Goal: Information Seeking & Learning: Check status

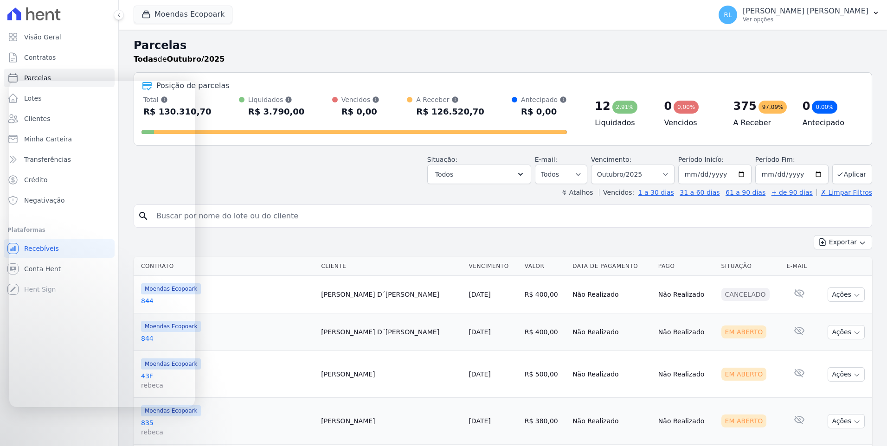
select select
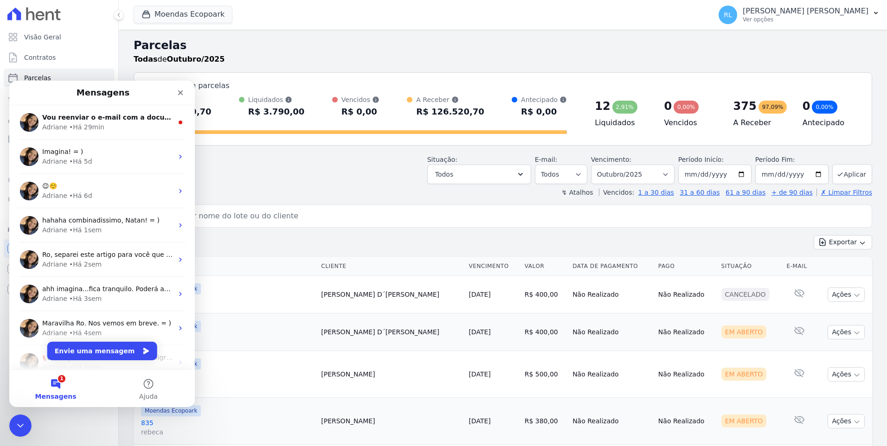
click at [63, 383] on button "1 Mensagens" at bounding box center [55, 388] width 93 height 37
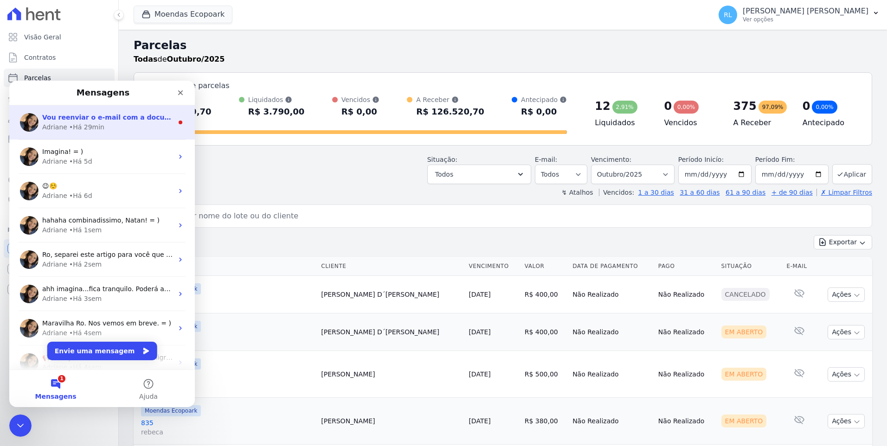
click at [131, 114] on span "Vou reenviar o e-mail com a documentação necessária." at bounding box center [143, 117] width 202 height 7
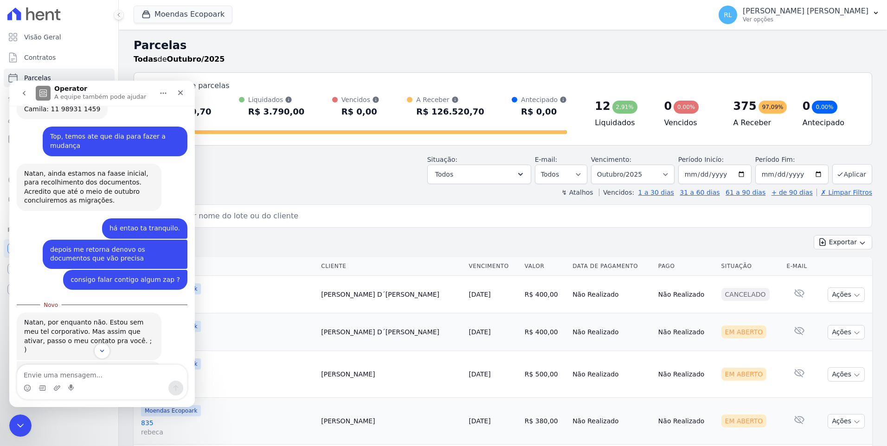
scroll to position [460, 0]
click at [90, 376] on textarea "Envie uma mensagem..." at bounding box center [102, 373] width 170 height 16
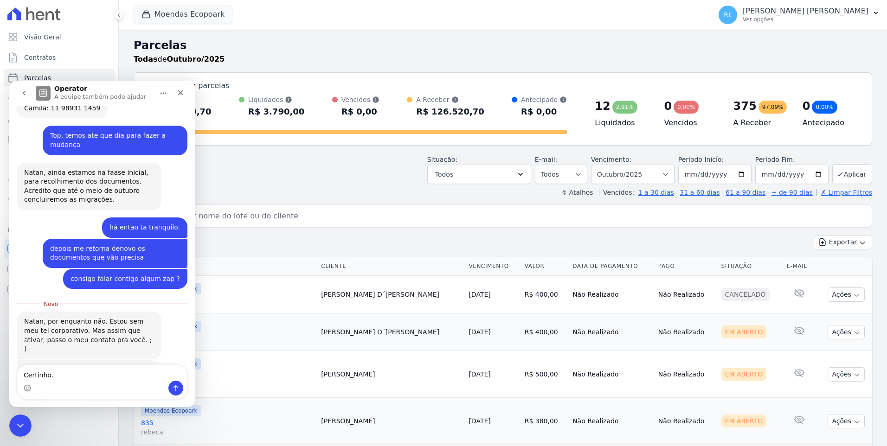
type textarea "Certinho."
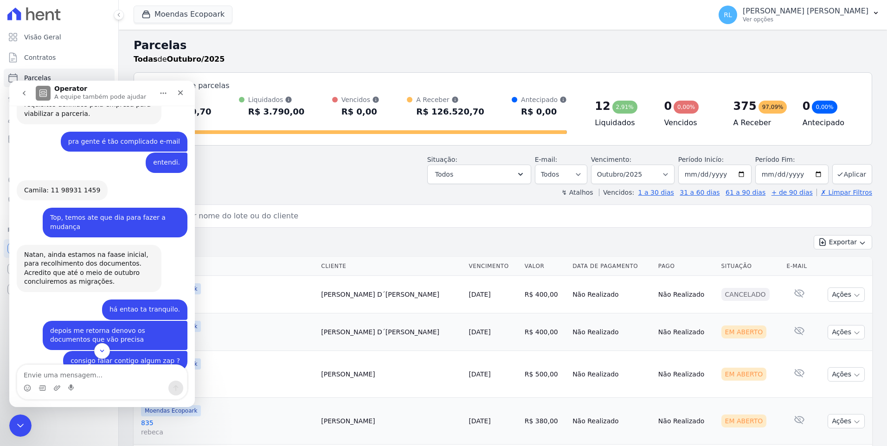
scroll to position [472, 0]
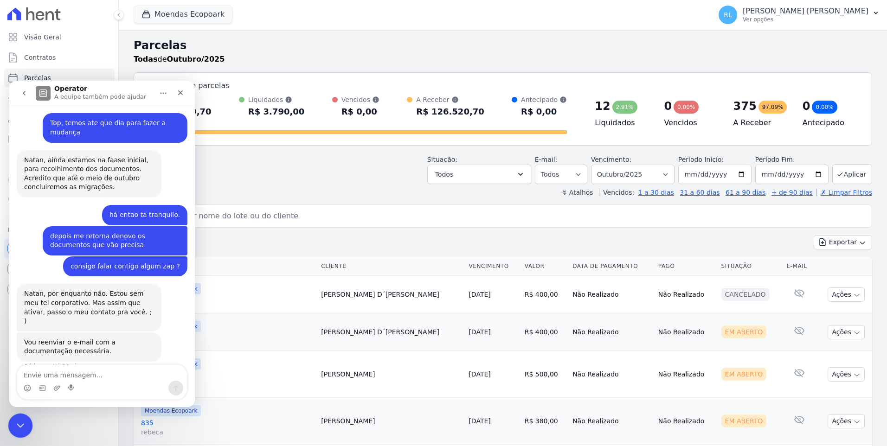
click at [13, 429] on icon "Encerramento do Messenger da Intercom" at bounding box center [18, 424] width 11 height 11
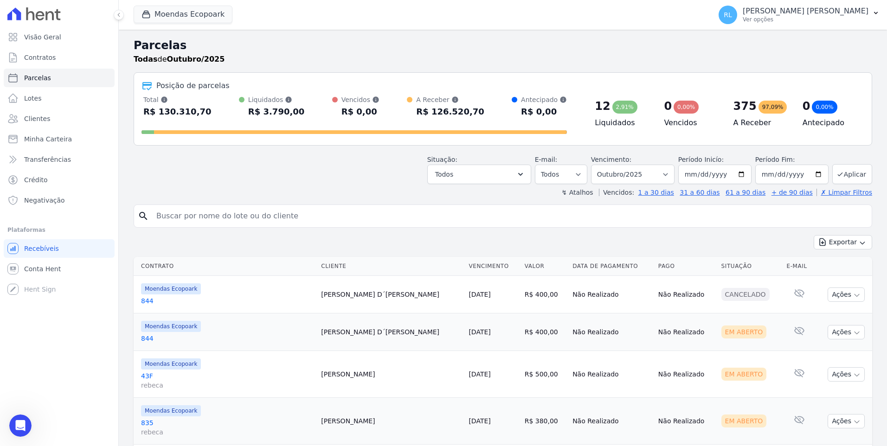
click at [243, 220] on input "search" at bounding box center [509, 216] width 717 height 19
type input "juracy"
select select
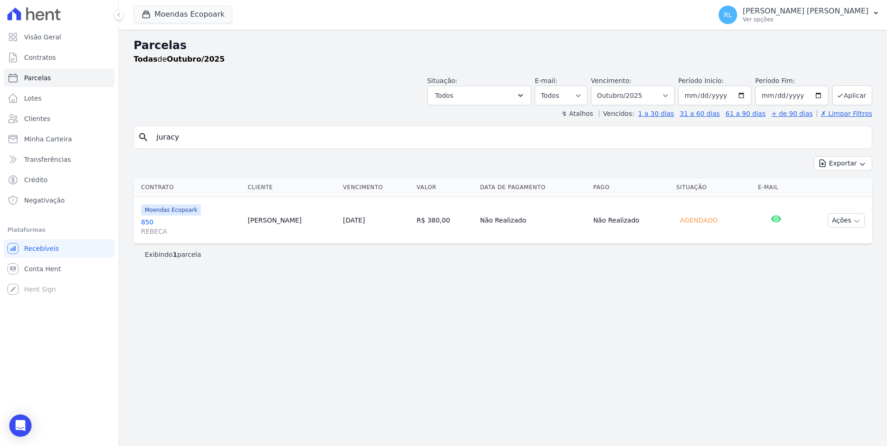
click at [147, 220] on link "850 [PERSON_NAME]" at bounding box center [190, 227] width 99 height 19
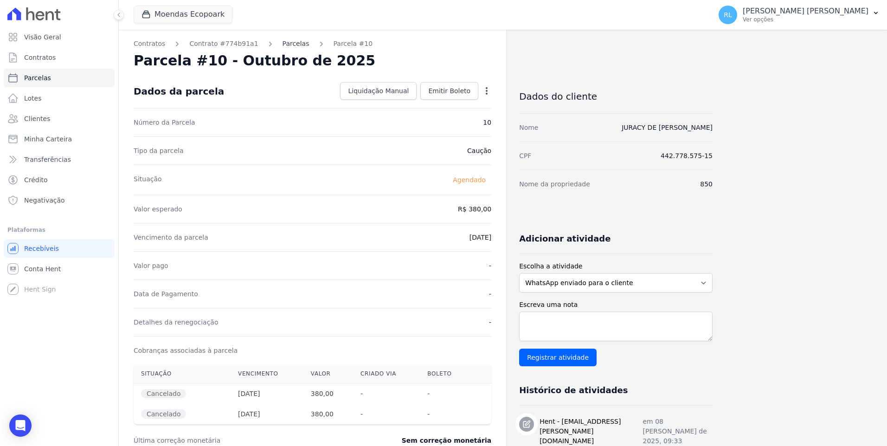
click at [283, 42] on link "Parcelas" at bounding box center [296, 44] width 27 height 10
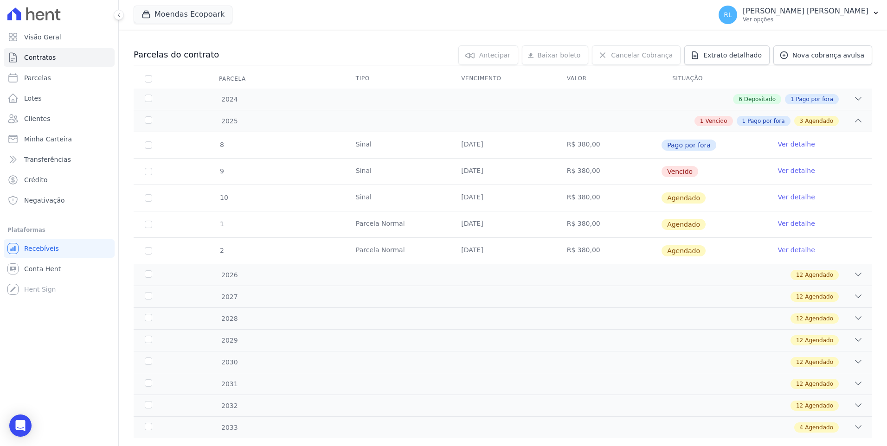
scroll to position [93, 0]
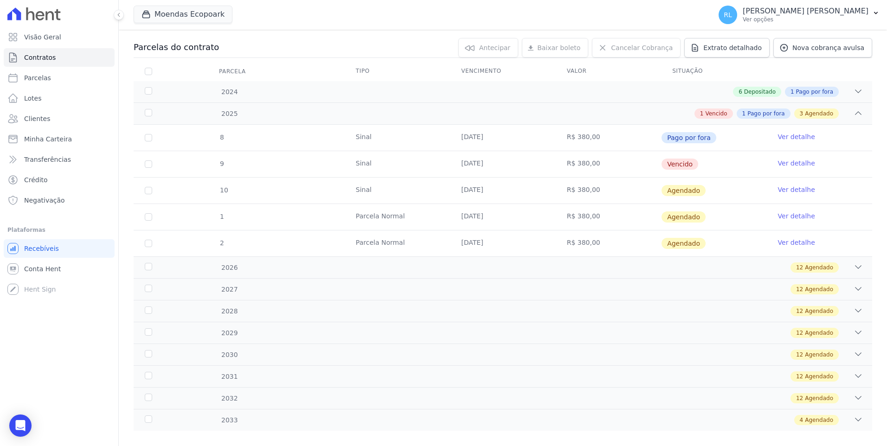
click at [790, 134] on link "Ver detalhe" at bounding box center [796, 136] width 37 height 9
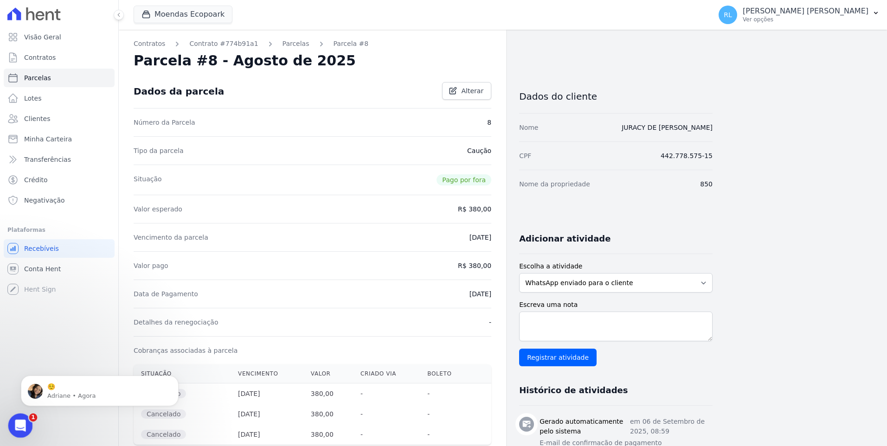
click at [20, 424] on icon "Abertura do Messenger da Intercom" at bounding box center [19, 424] width 15 height 15
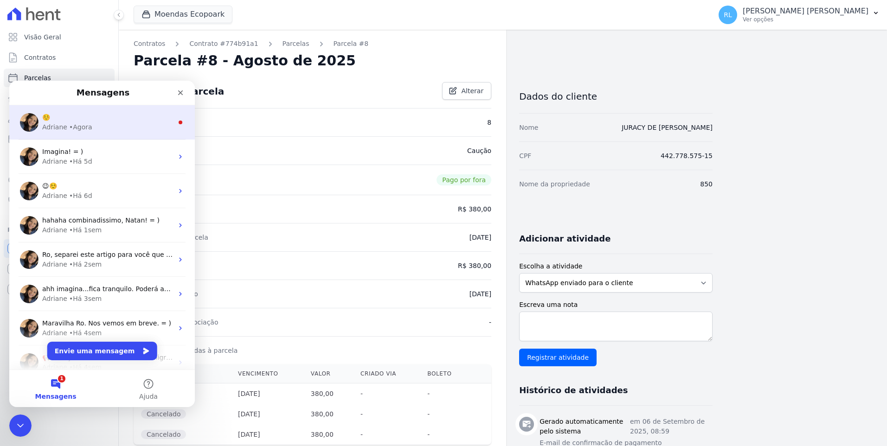
click at [102, 116] on div "☺️" at bounding box center [107, 118] width 131 height 10
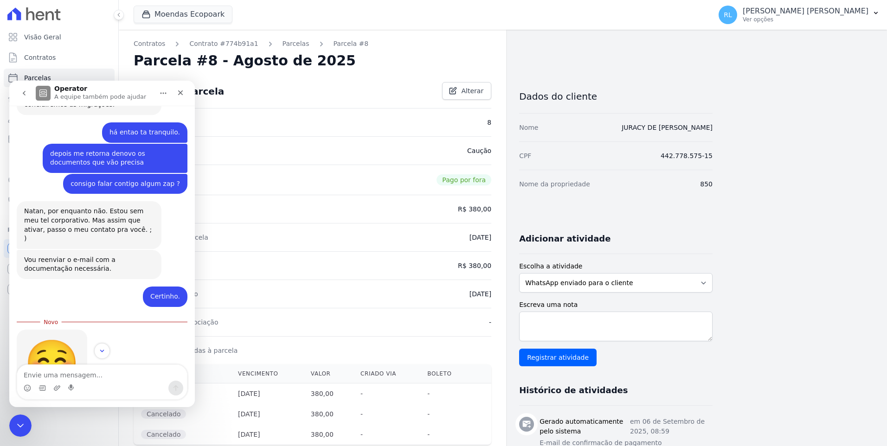
scroll to position [556, 0]
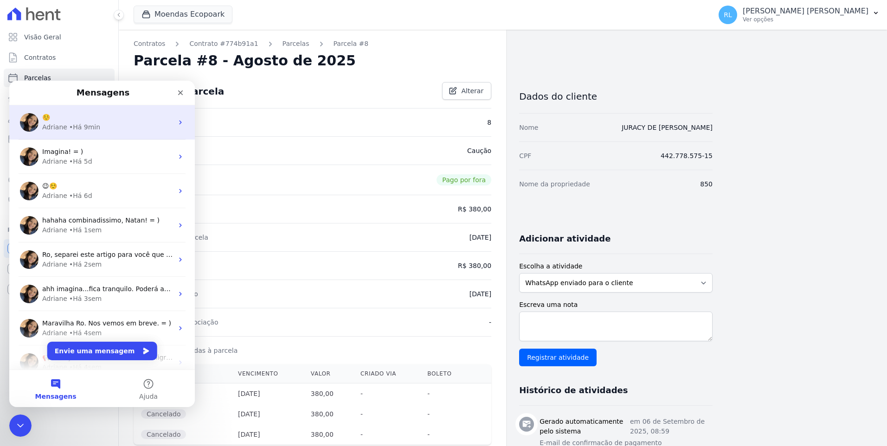
click at [69, 127] on div "• Há 9min" at bounding box center [84, 127] width 31 height 10
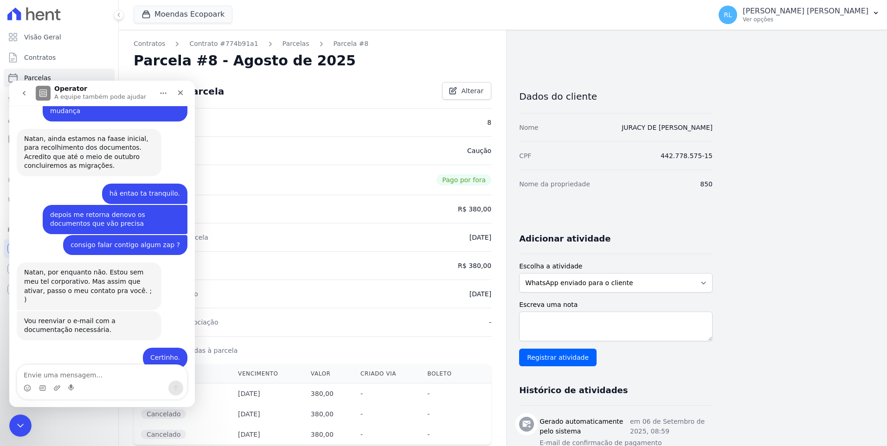
scroll to position [541, 0]
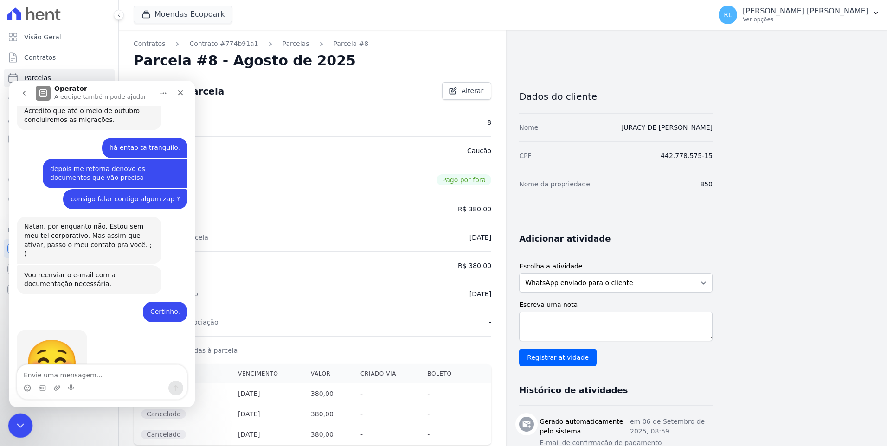
click at [21, 428] on icon "Encerramento do Messenger da Intercom" at bounding box center [18, 424] width 11 height 11
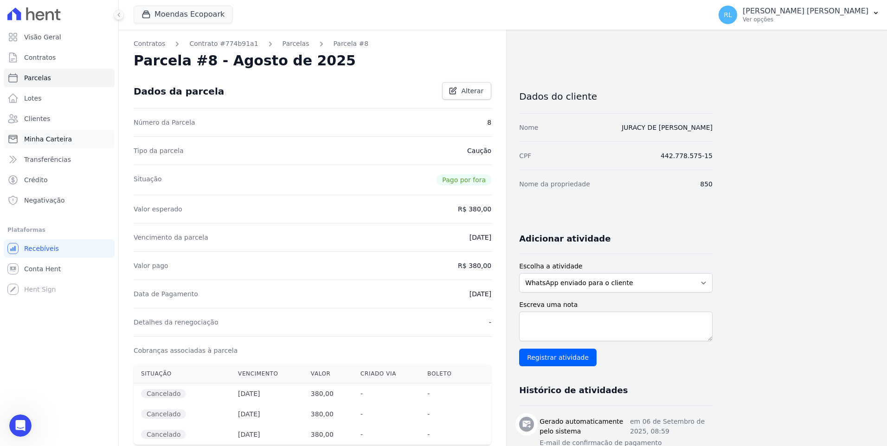
click at [68, 142] on link "Minha Carteira" at bounding box center [59, 139] width 111 height 19
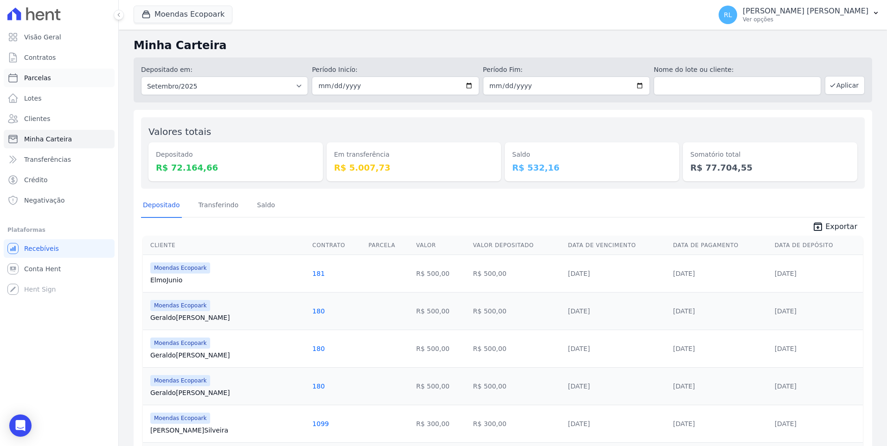
click at [37, 80] on span "Parcelas" at bounding box center [37, 77] width 27 height 9
select select
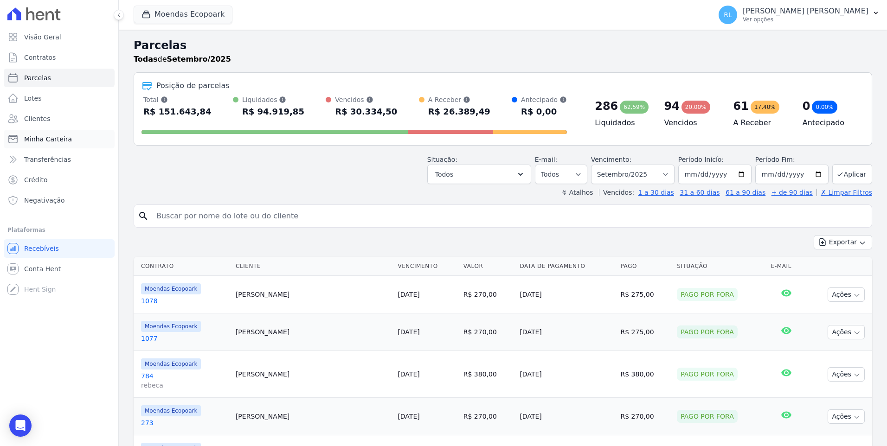
click at [68, 145] on link "Minha Carteira" at bounding box center [59, 139] width 111 height 19
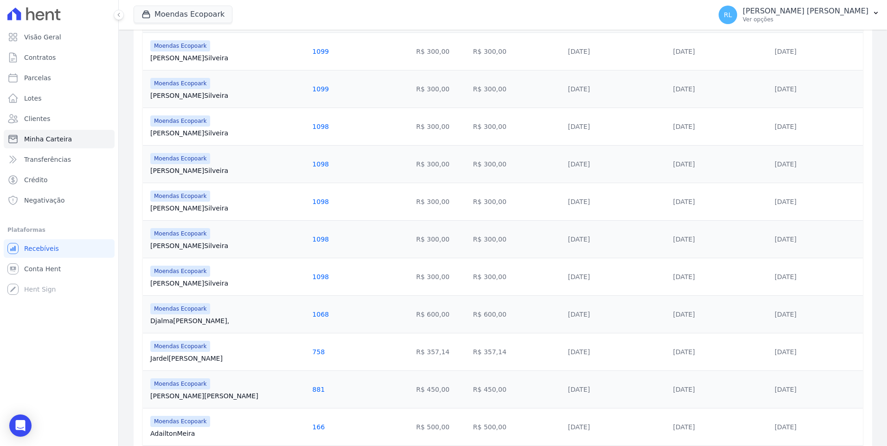
scroll to position [603, 0]
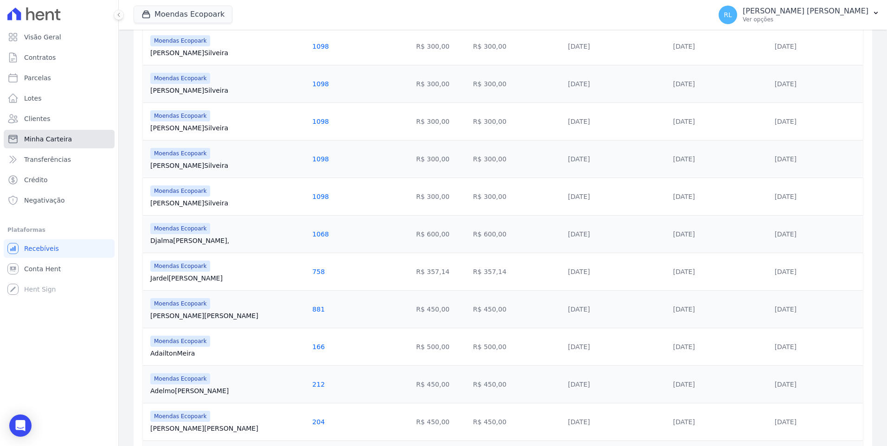
click at [52, 142] on span "Minha Carteira" at bounding box center [48, 139] width 48 height 9
